Goal: Answer question/provide support: Share knowledge or assist other users

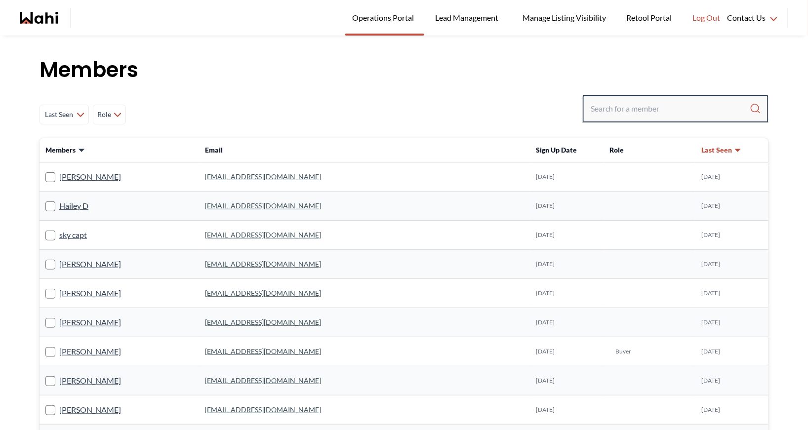
click at [613, 108] on input "Search input" at bounding box center [670, 109] width 159 height 18
type input "[PERSON_NAME]"
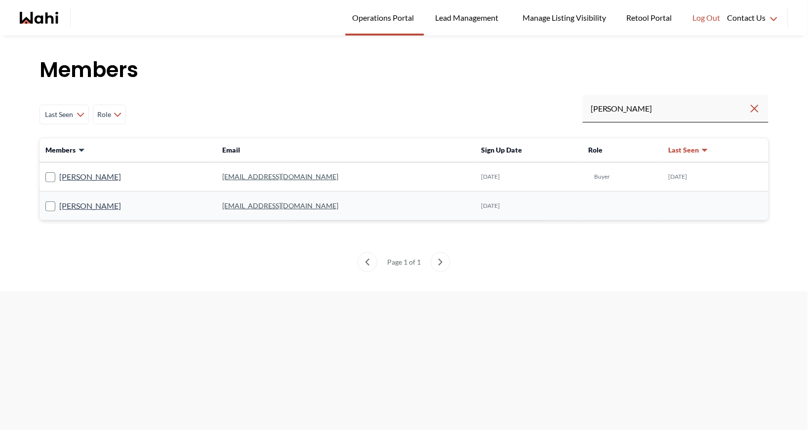
click at [233, 173] on link "[EMAIL_ADDRESS][DOMAIN_NAME]" at bounding box center [280, 176] width 116 height 8
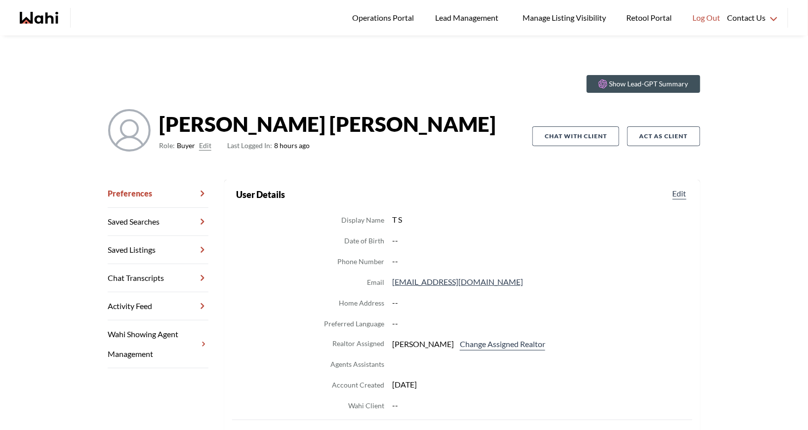
click at [155, 267] on link "Chat Transcripts" at bounding box center [158, 278] width 101 height 28
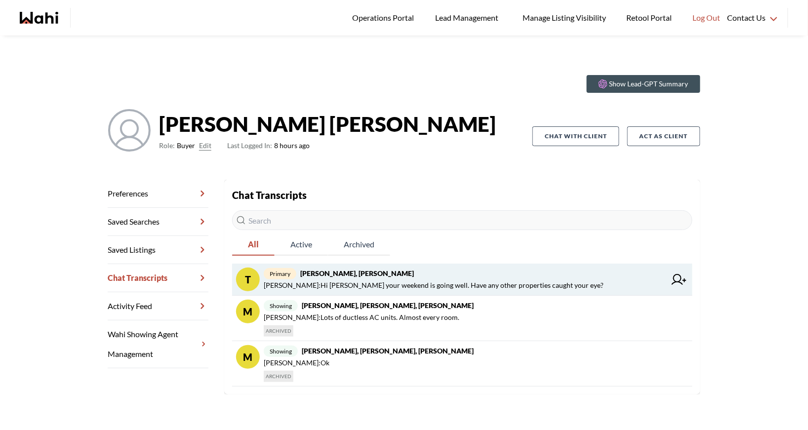
click at [362, 269] on strong "[PERSON_NAME], [PERSON_NAME]" at bounding box center [357, 273] width 114 height 8
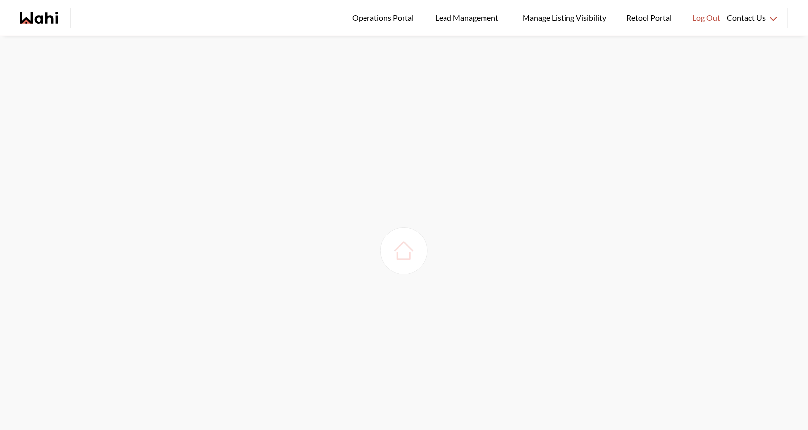
click at [398, 249] on img at bounding box center [404, 251] width 28 height 28
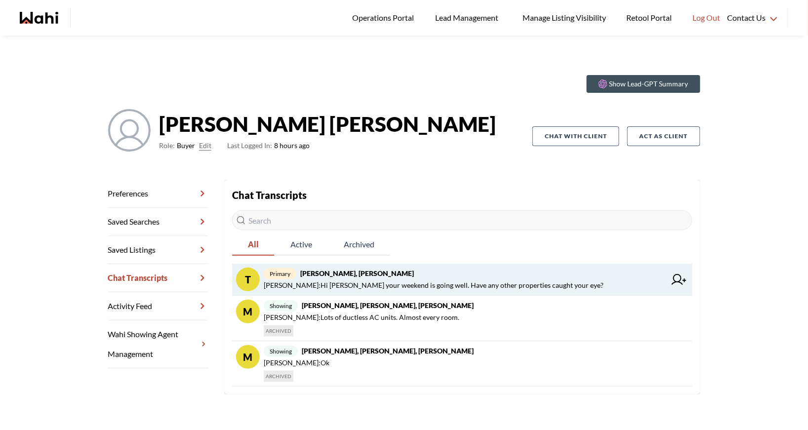
click at [362, 272] on strong "[PERSON_NAME], [PERSON_NAME]" at bounding box center [357, 273] width 114 height 8
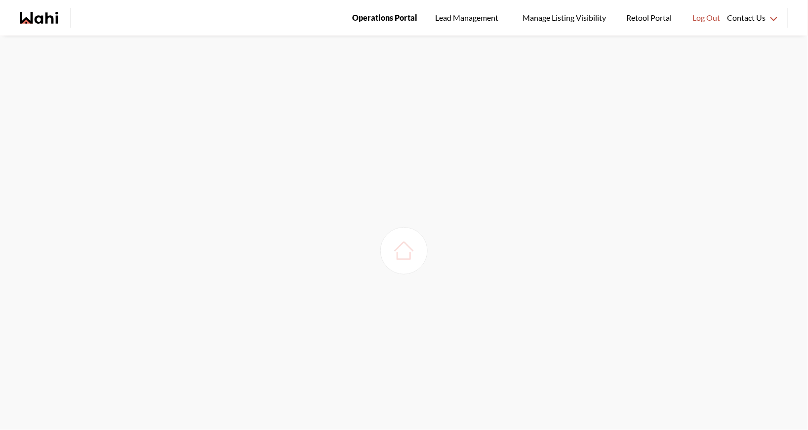
click at [386, 25] on link "Operations Portal" at bounding box center [384, 18] width 79 height 36
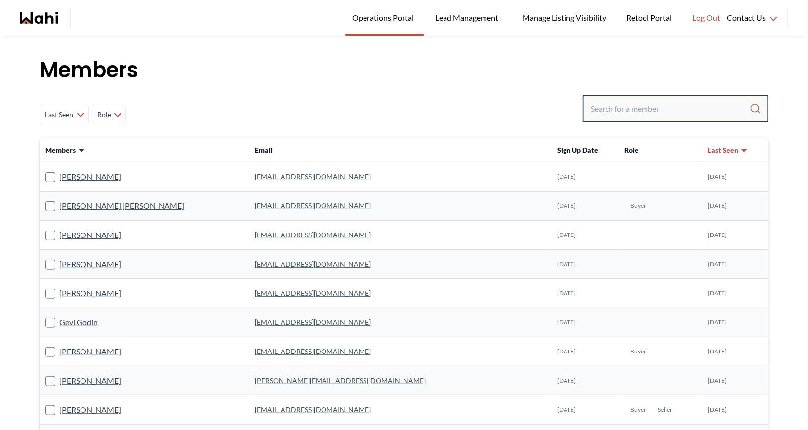
click at [623, 103] on input "Search input" at bounding box center [670, 109] width 159 height 18
type input "behnam"
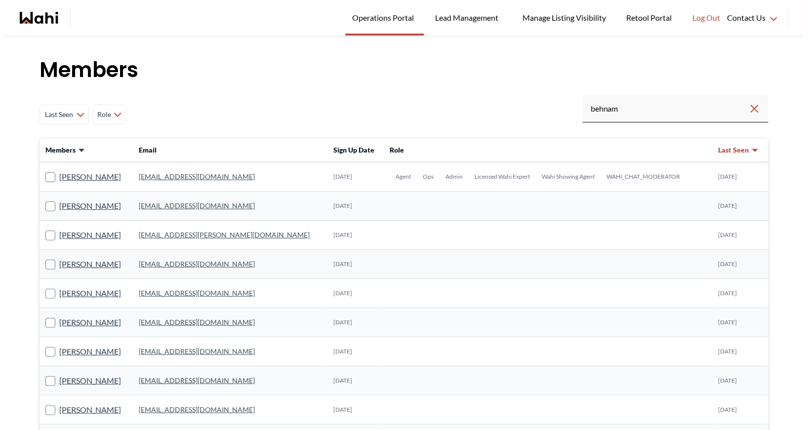
click at [180, 172] on link "behnam.fazili@wahi.com" at bounding box center [197, 176] width 116 height 8
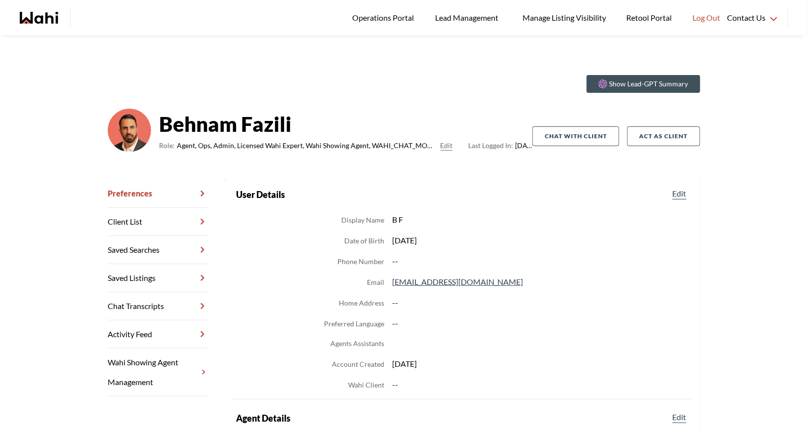
click at [143, 307] on link "Chat Transcripts" at bounding box center [158, 306] width 101 height 28
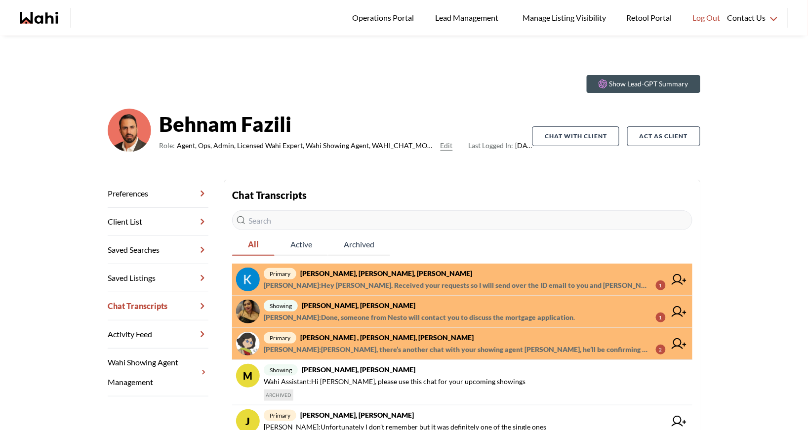
click at [358, 277] on strong "Kevin McKay, Fawzia Sheikh, Behnam" at bounding box center [386, 273] width 172 height 8
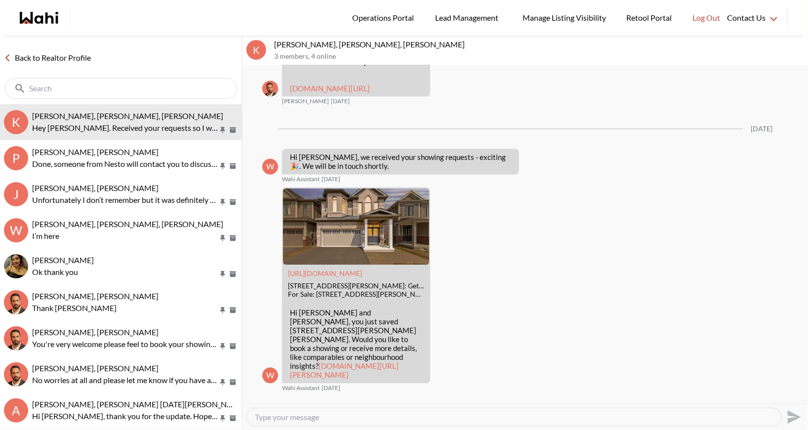
scroll to position [635, 0]
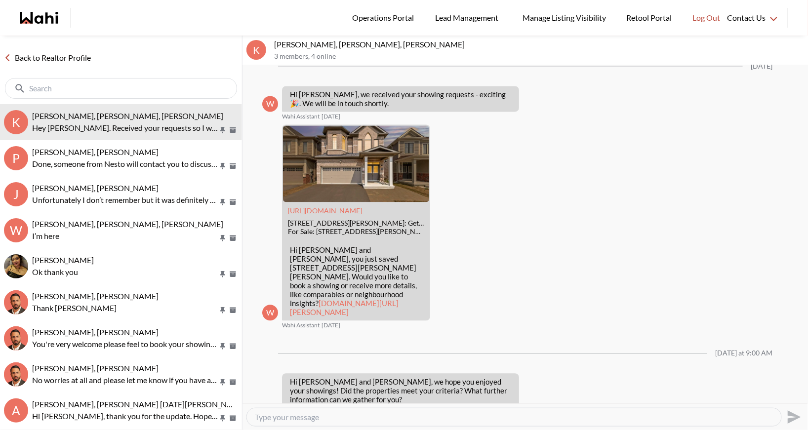
click at [65, 55] on link "Back to Realtor Profile" at bounding box center [47, 57] width 95 height 13
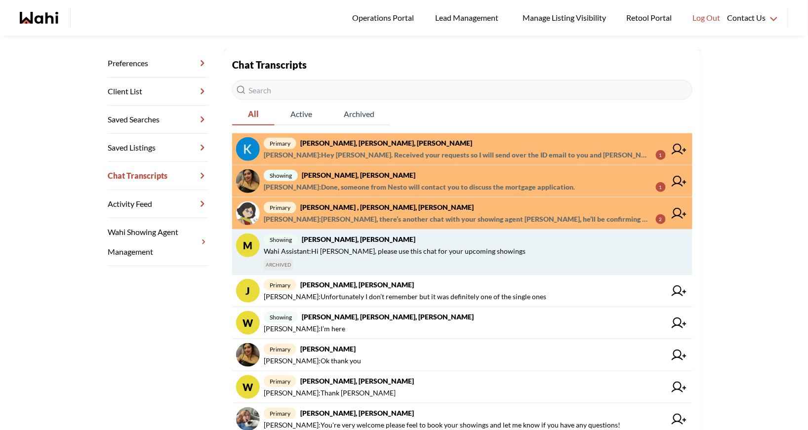
scroll to position [140, 0]
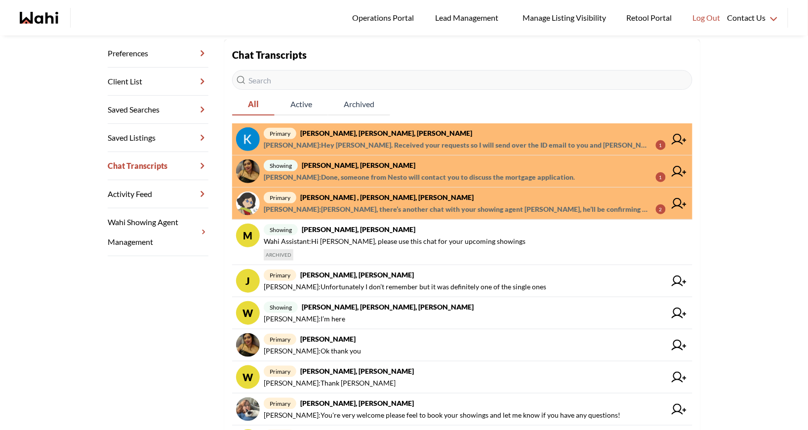
click at [479, 131] on span "primary Kevin McKay, Fawzia Sheikh, Behnam" at bounding box center [465, 133] width 402 height 12
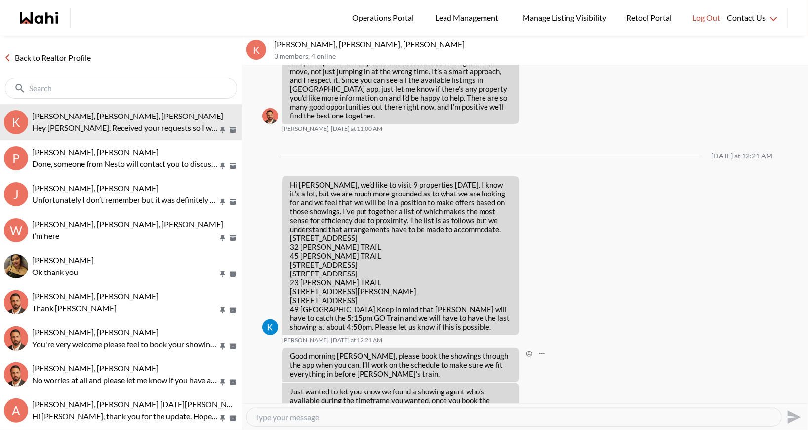
scroll to position [1181, 0]
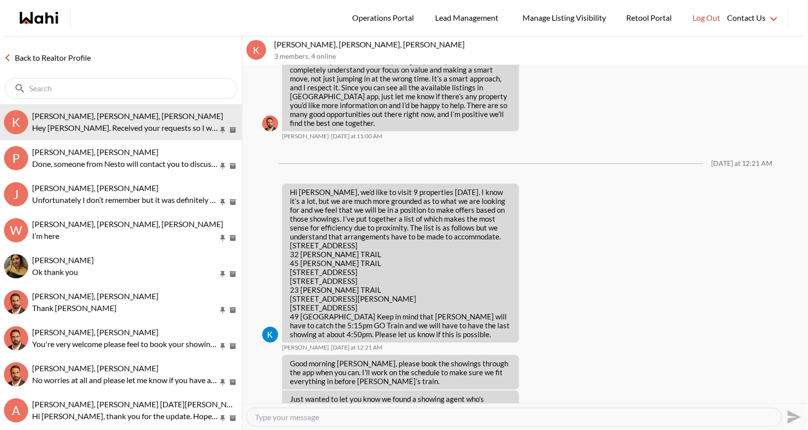
click at [64, 67] on div "Back to Realtor Profile" at bounding box center [121, 70] width 242 height 69
click at [64, 53] on link "Back to Realtor Profile" at bounding box center [47, 57] width 95 height 13
